Goal: Transaction & Acquisition: Purchase product/service

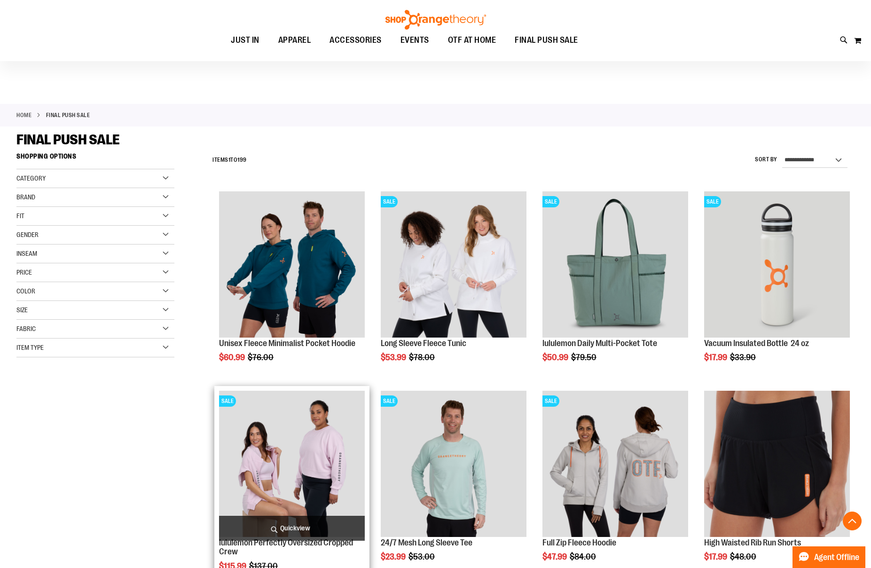
scroll to position [256, 0]
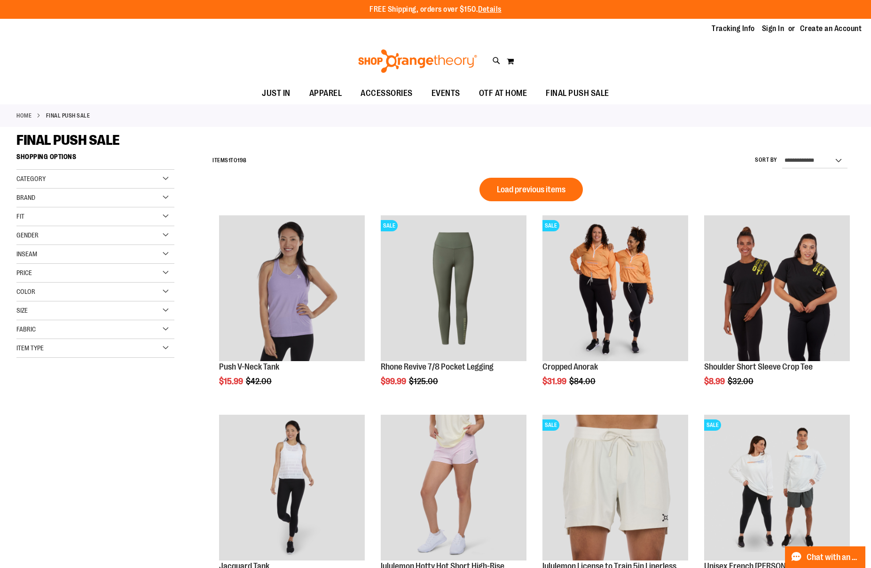
click at [109, 311] on div "Size" at bounding box center [95, 310] width 158 height 19
click at [65, 333] on div "M" at bounding box center [59, 334] width 14 height 14
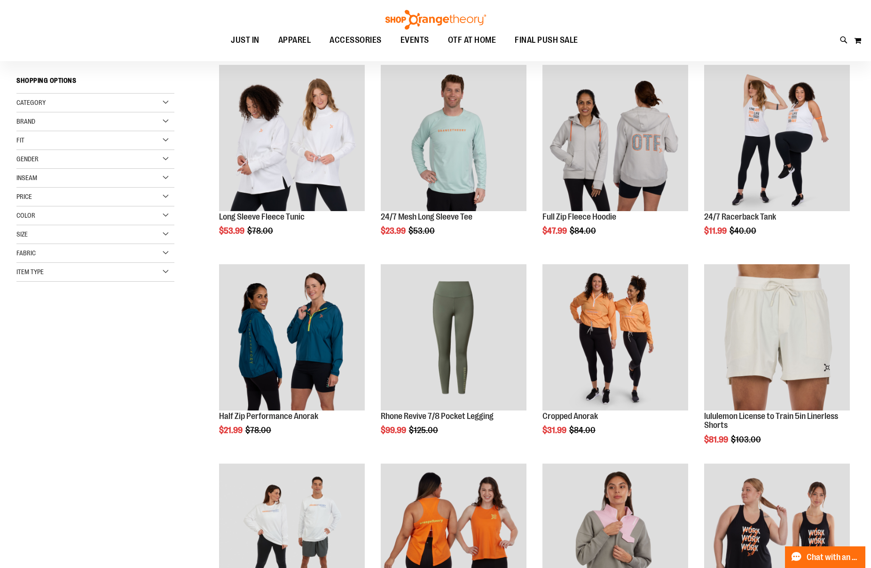
scroll to position [149, 0]
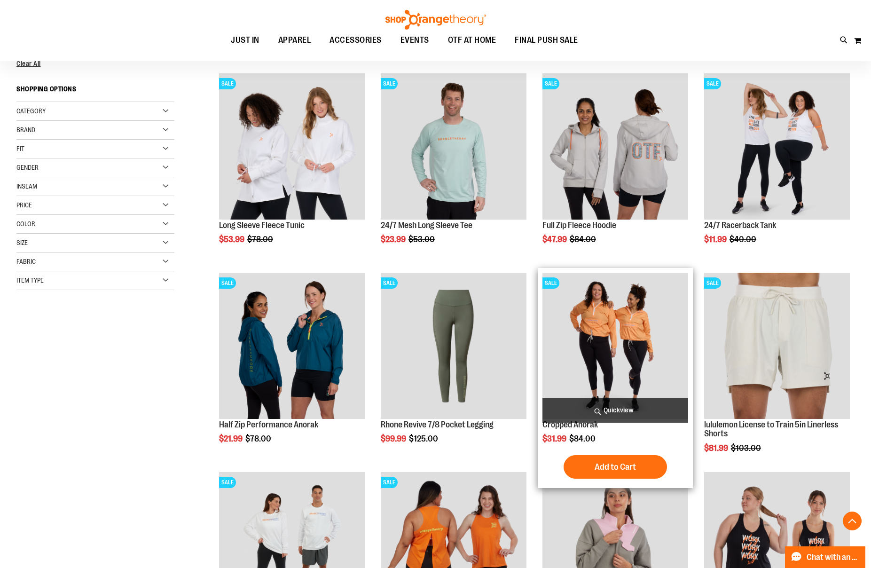
scroll to position [238, 0]
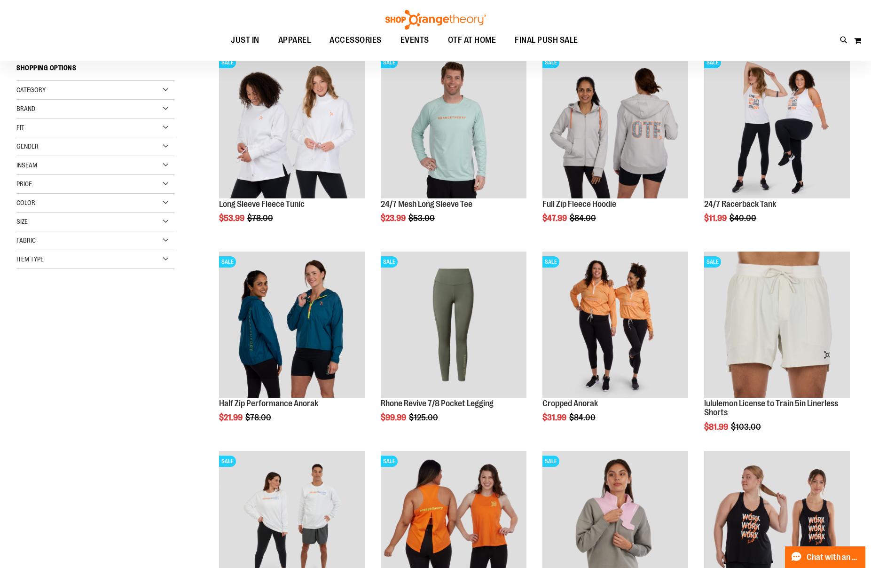
scroll to position [131, 0]
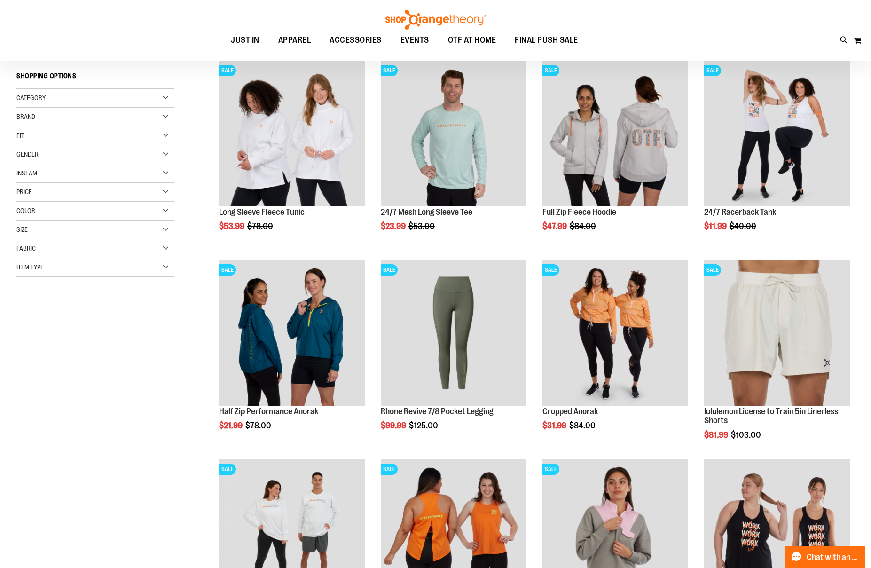
click at [138, 152] on div "Gender" at bounding box center [95, 154] width 158 height 19
click at [43, 183] on link "Women 46 items" at bounding box center [89, 184] width 151 height 10
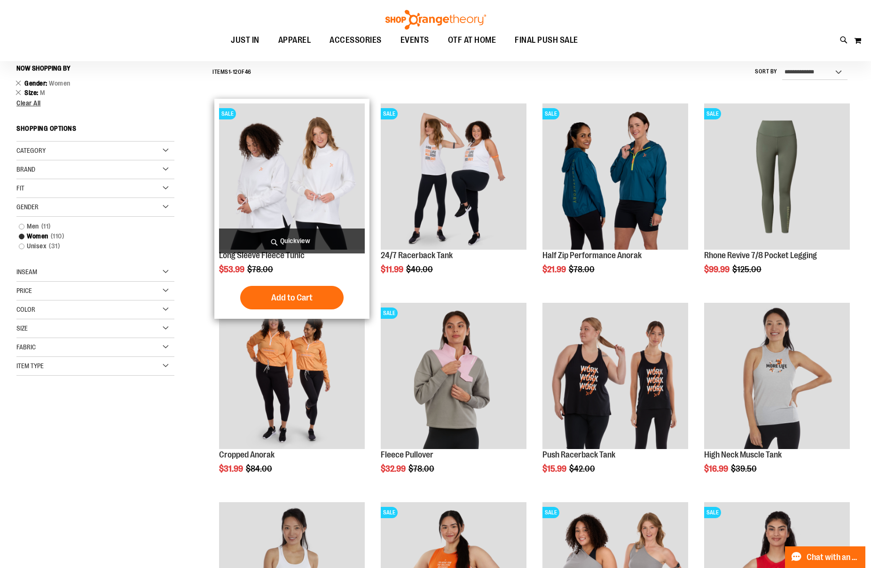
scroll to position [87, 0]
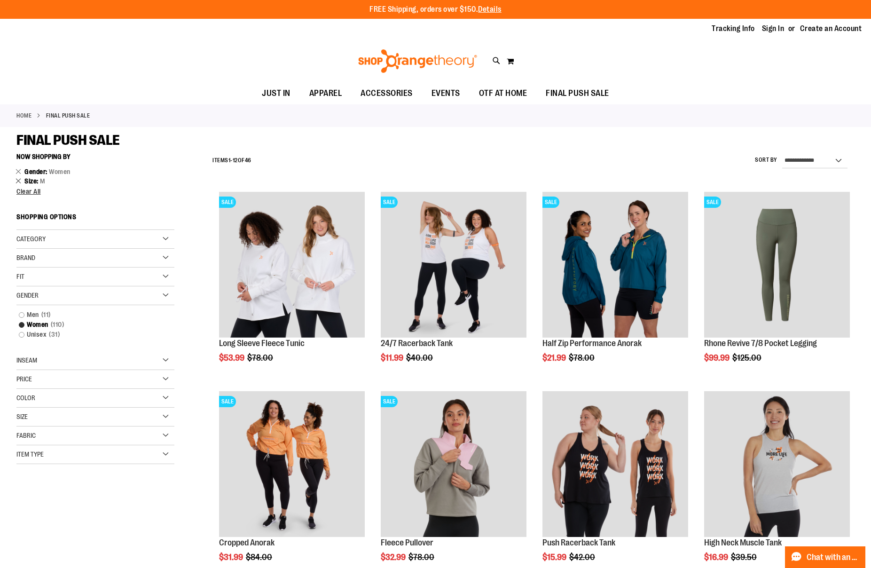
click at [17, 180] on link "Remove This Item" at bounding box center [19, 180] width 6 height 9
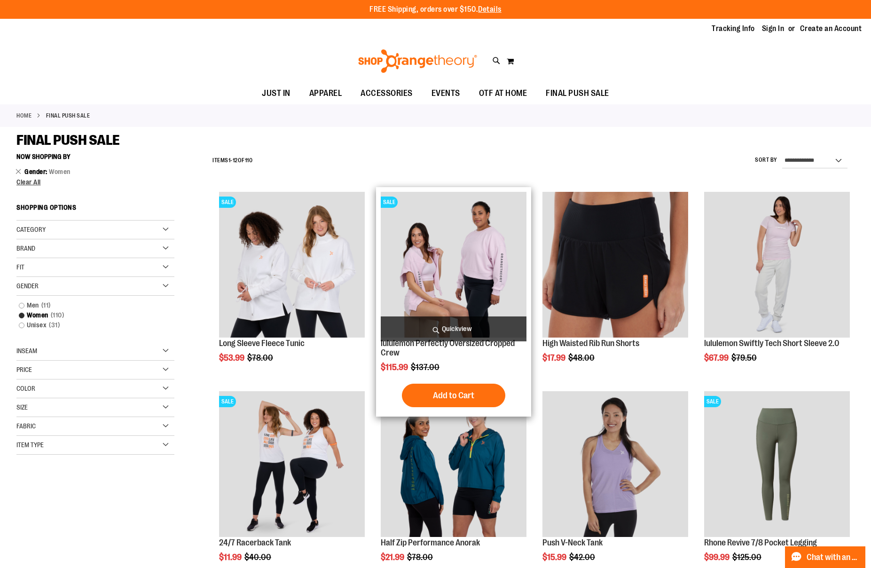
click at [487, 279] on img "product" at bounding box center [454, 265] width 146 height 146
click at [480, 229] on img "product" at bounding box center [454, 265] width 146 height 146
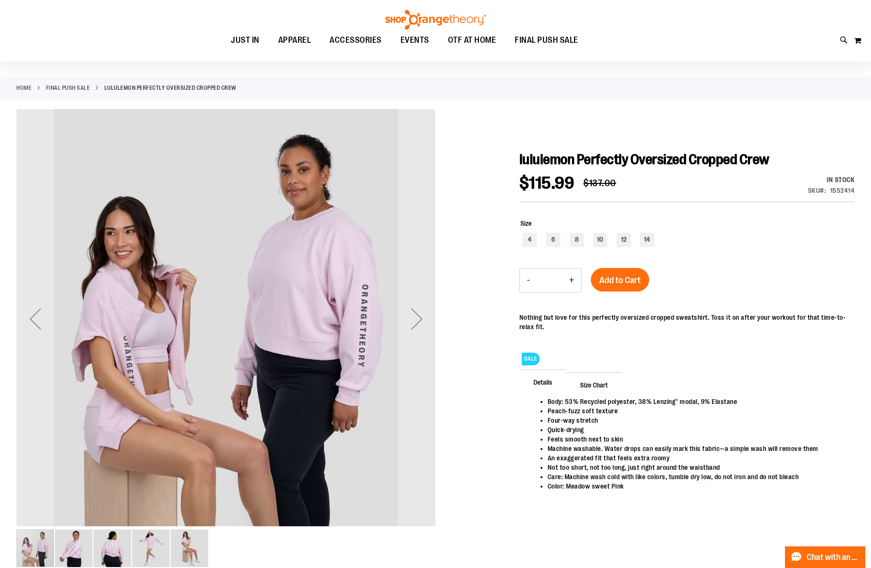
scroll to position [74, 0]
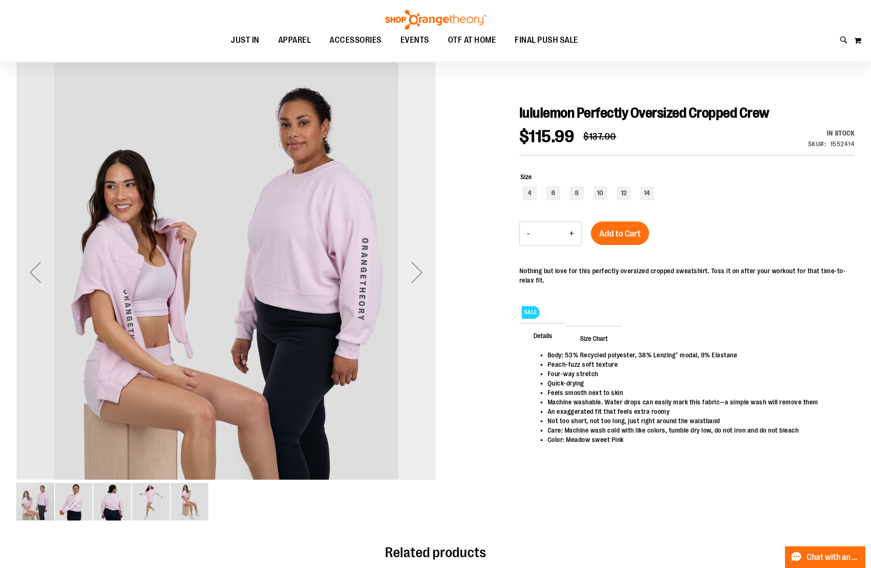
click at [414, 267] on div "Next" at bounding box center [417, 272] width 38 height 38
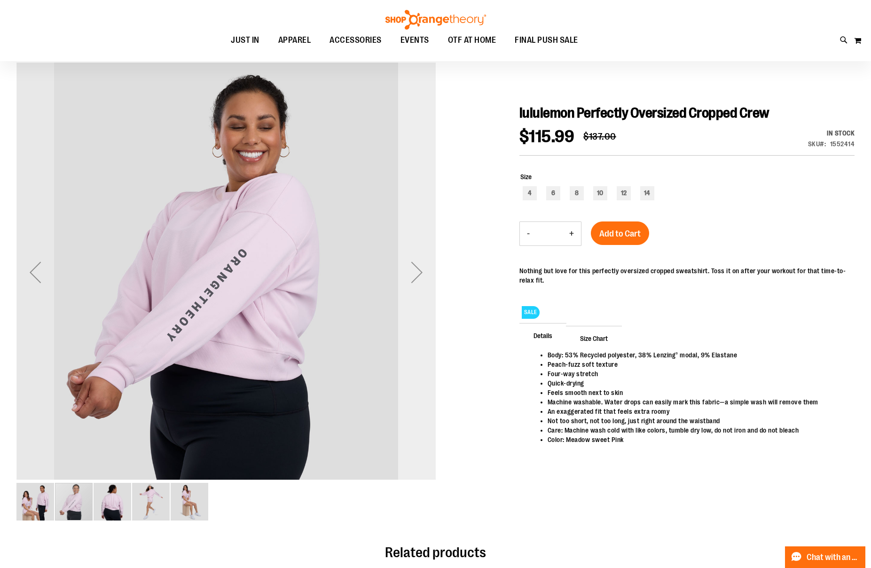
click at [418, 266] on div "Next" at bounding box center [417, 272] width 38 height 38
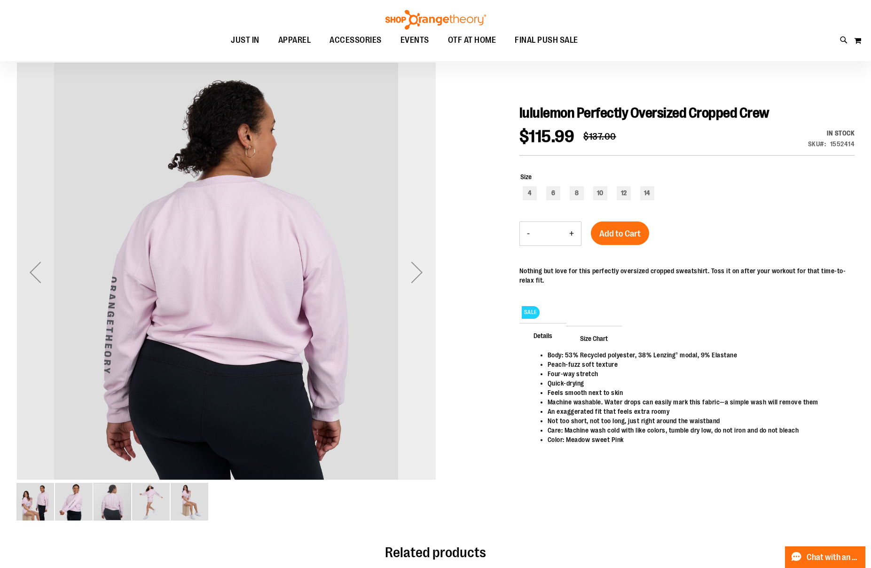
click at [418, 266] on div "Next" at bounding box center [417, 272] width 38 height 38
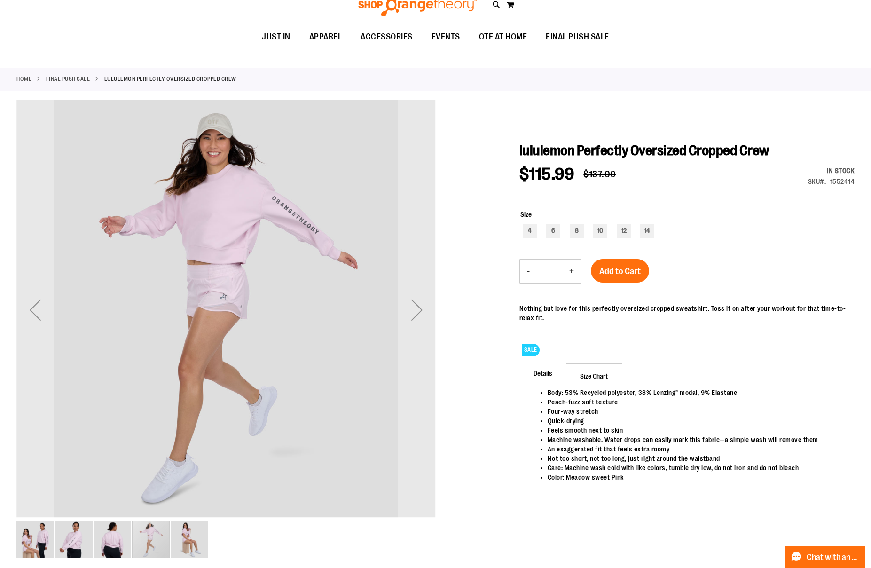
scroll to position [0, 0]
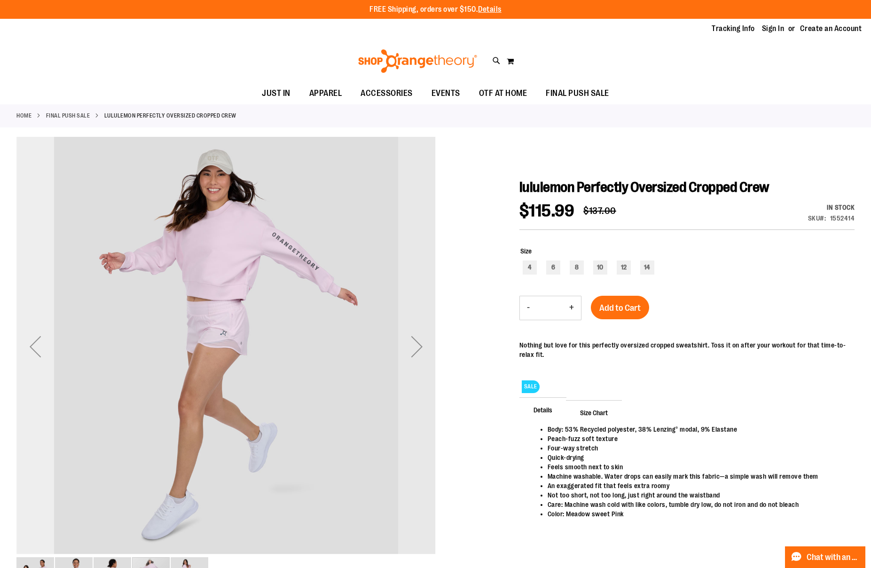
click at [43, 365] on div "Previous" at bounding box center [35, 346] width 38 height 419
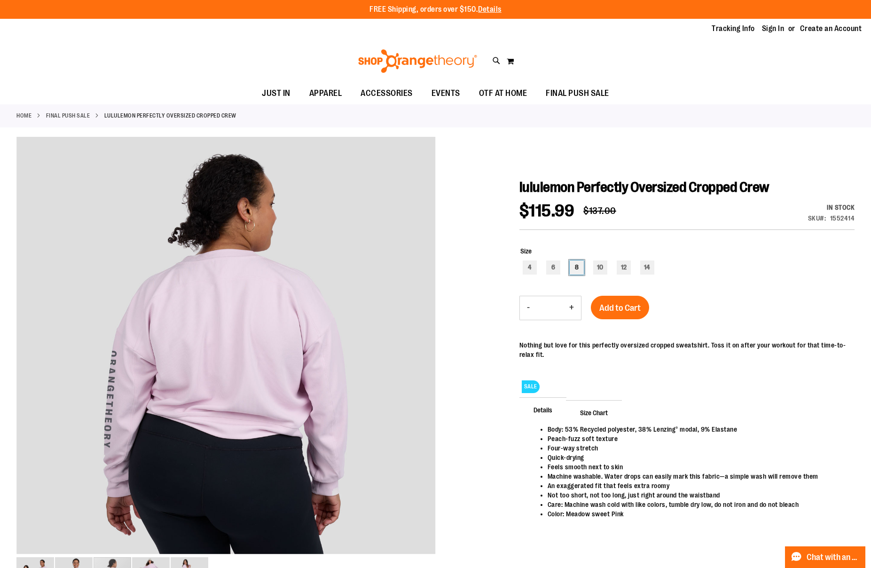
click at [578, 269] on div "8" at bounding box center [577, 267] width 14 height 14
type input "***"
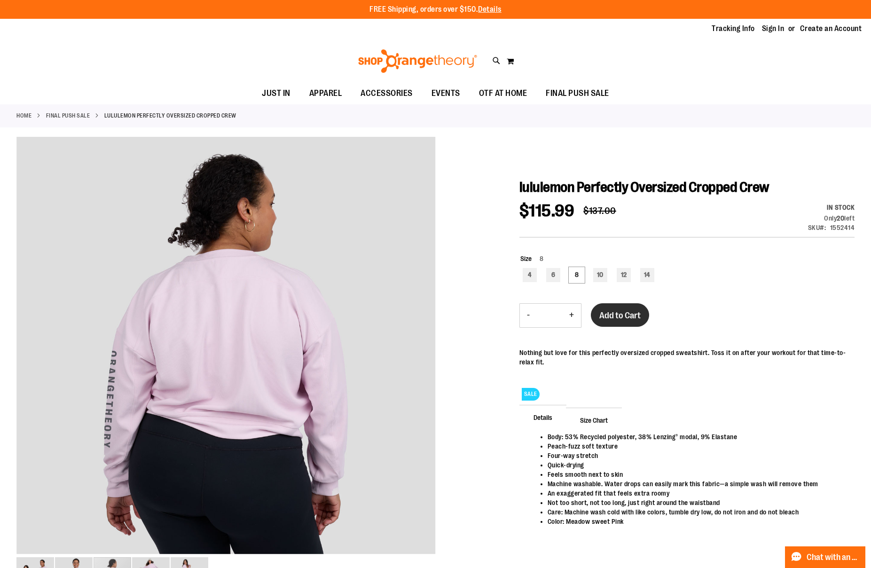
click at [631, 320] on span "Add to Cart" at bounding box center [619, 315] width 41 height 10
